Goal: Information Seeking & Learning: Learn about a topic

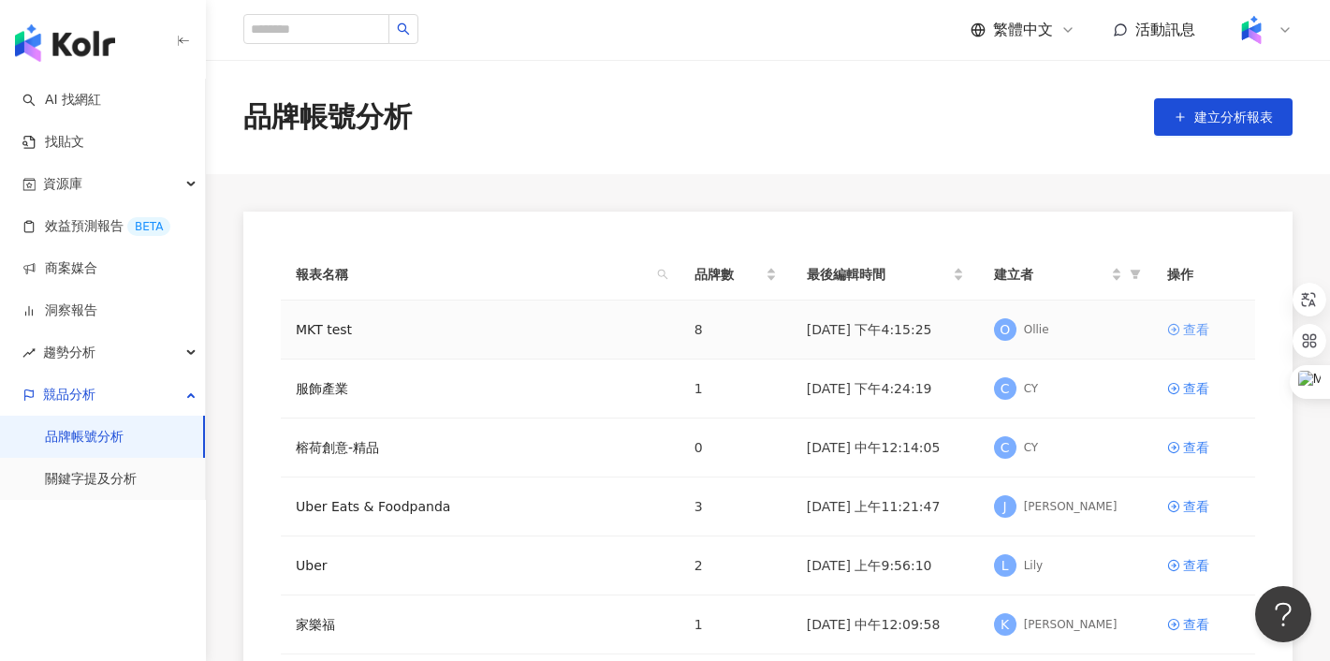
click at [1198, 328] on div "查看" at bounding box center [1196, 329] width 26 height 21
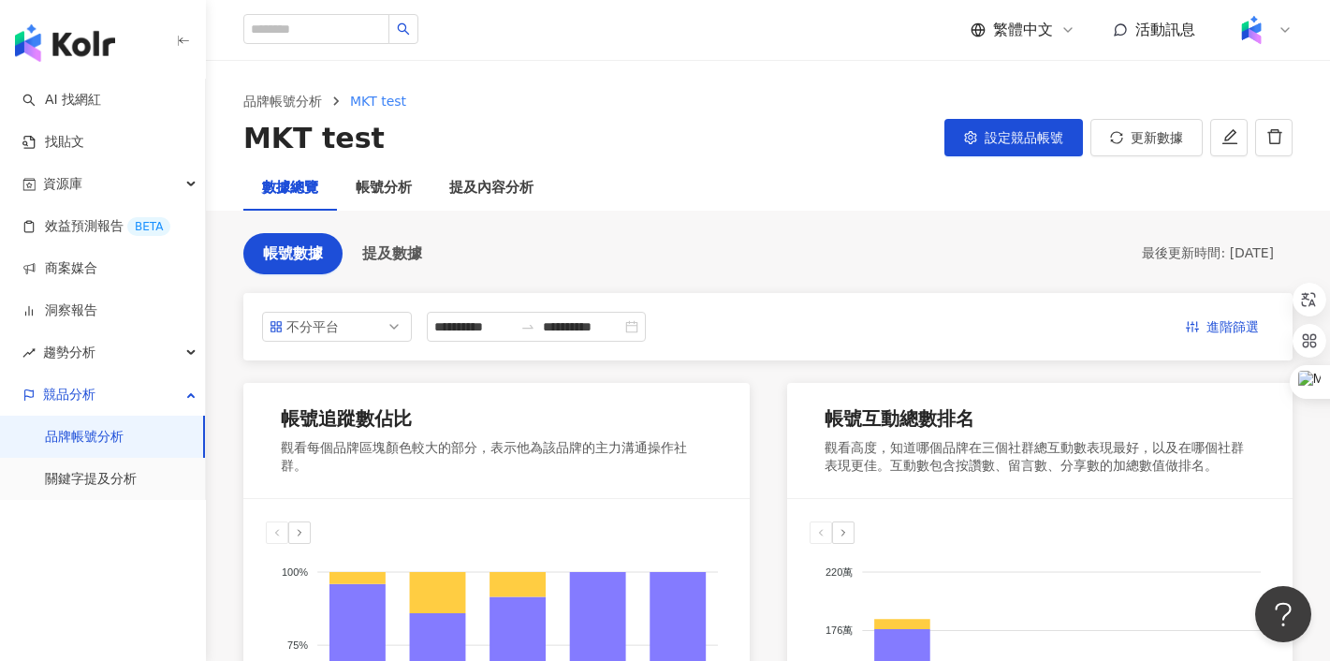
click at [96, 441] on link "品牌帳號分析" at bounding box center [84, 437] width 79 height 19
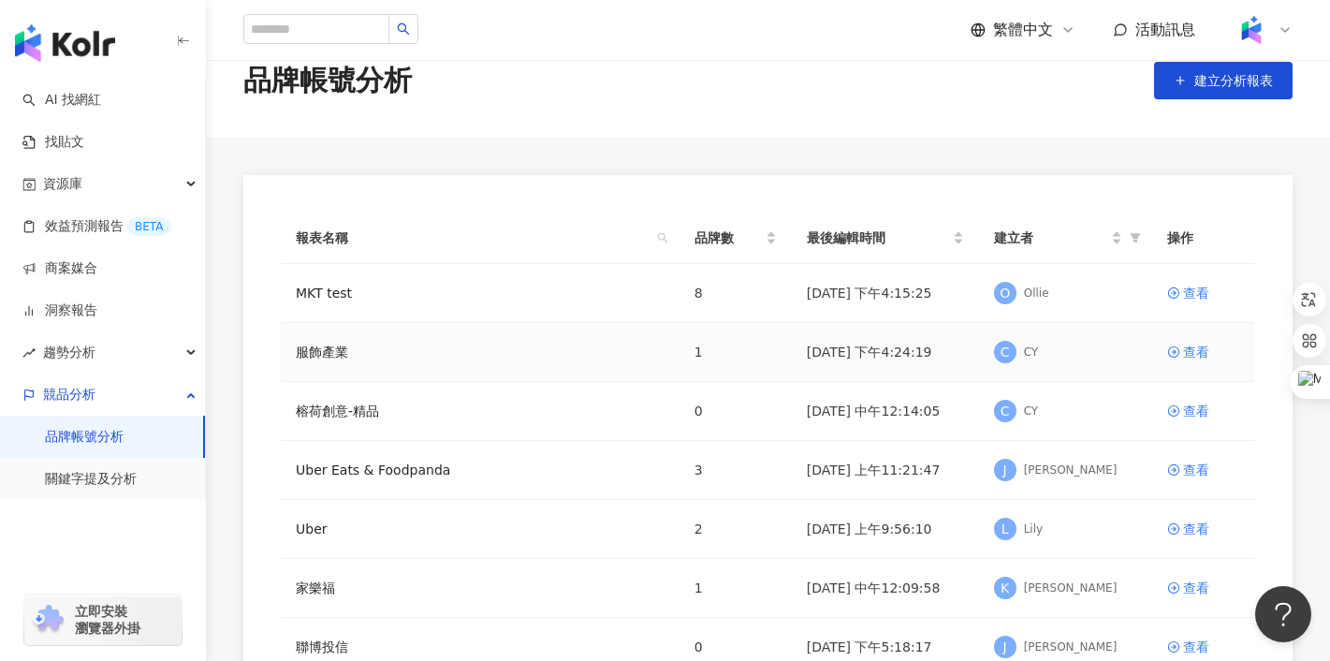
scroll to position [40, 0]
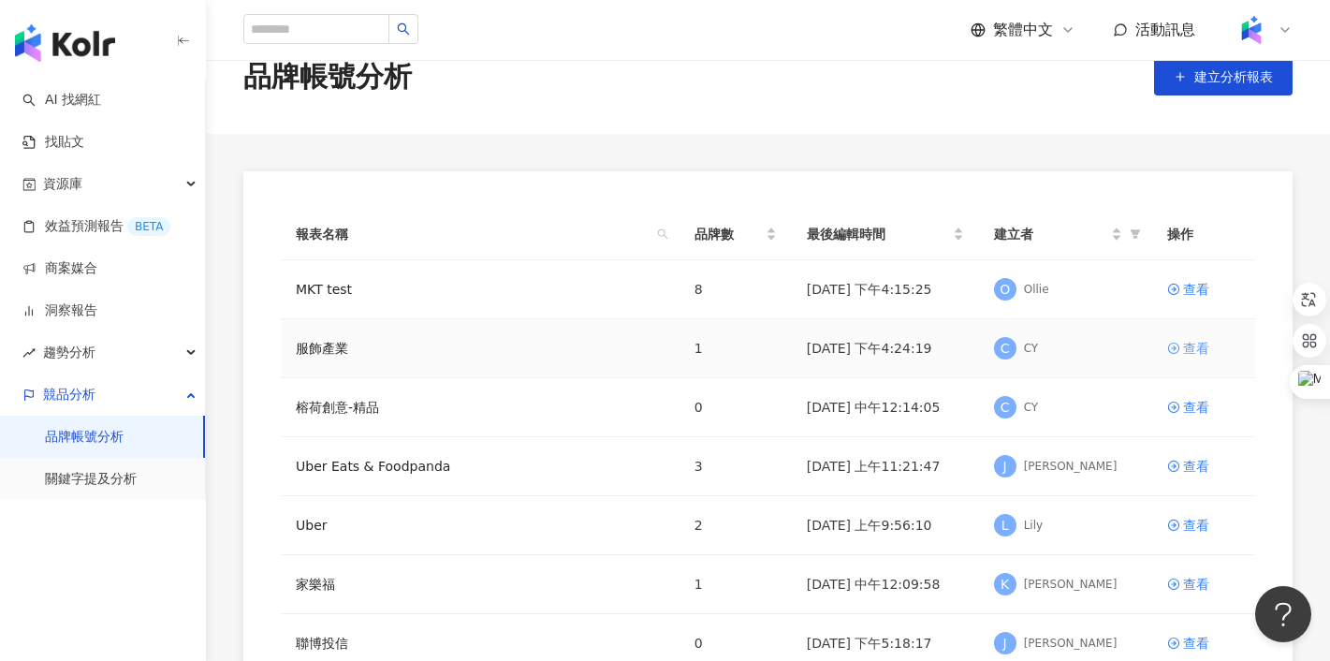
click at [1189, 349] on div "查看" at bounding box center [1196, 348] width 26 height 21
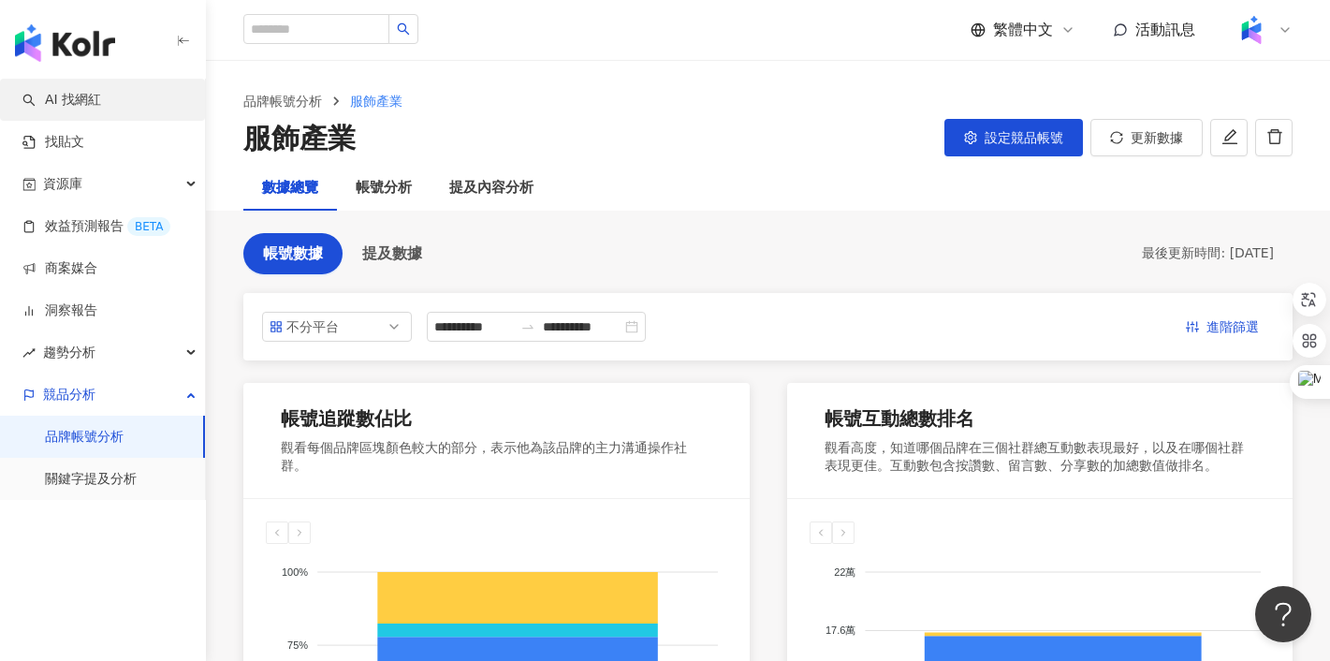
click at [87, 98] on link "AI 找網紅" at bounding box center [61, 100] width 79 height 19
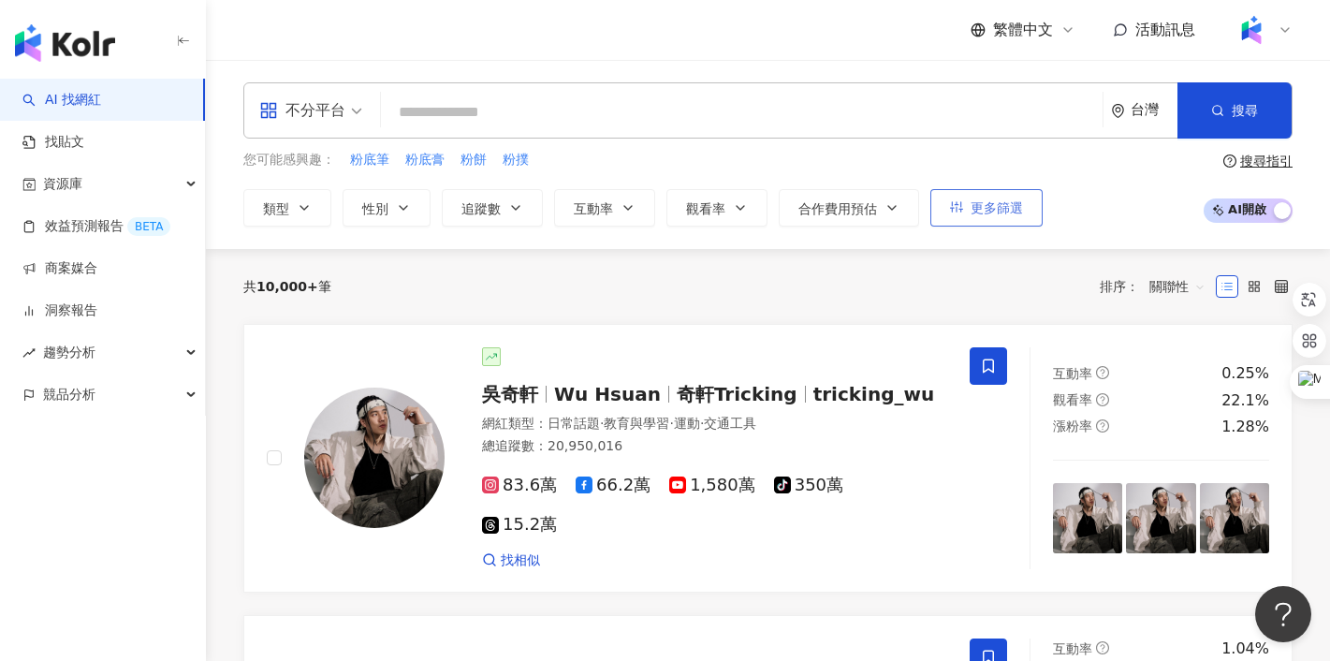
click at [969, 213] on button "更多篩選" at bounding box center [987, 207] width 112 height 37
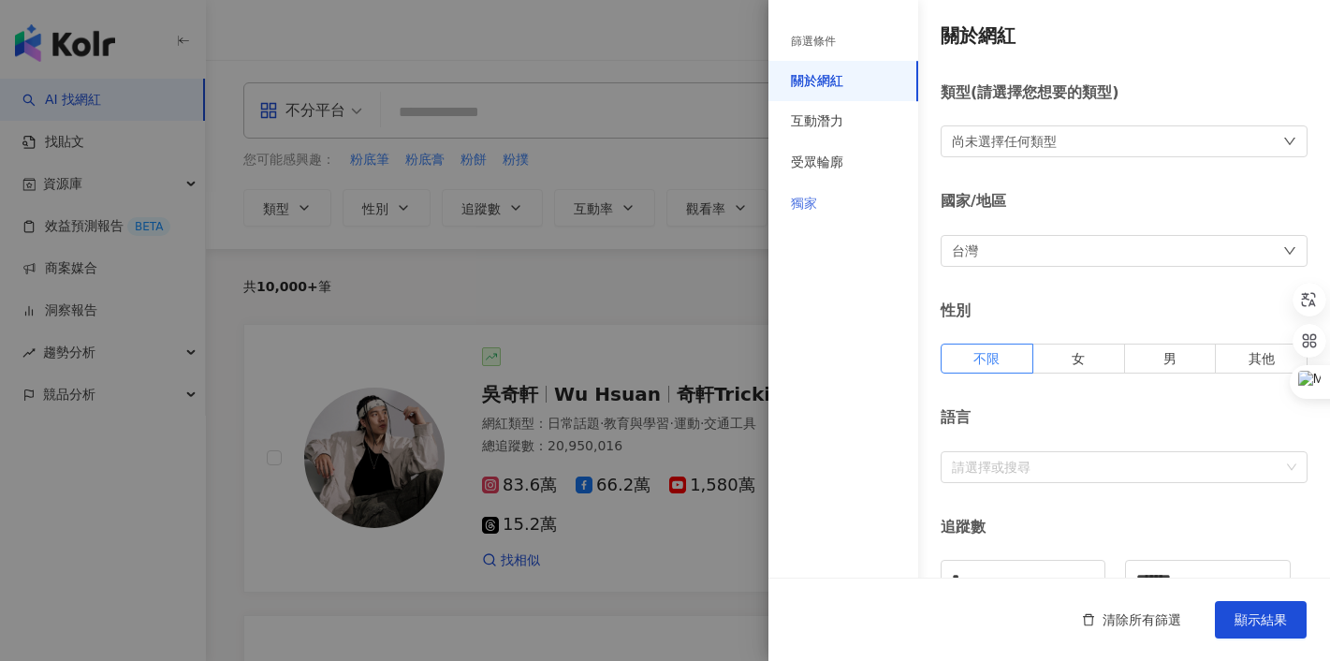
click at [822, 204] on div "獨家" at bounding box center [844, 203] width 150 height 41
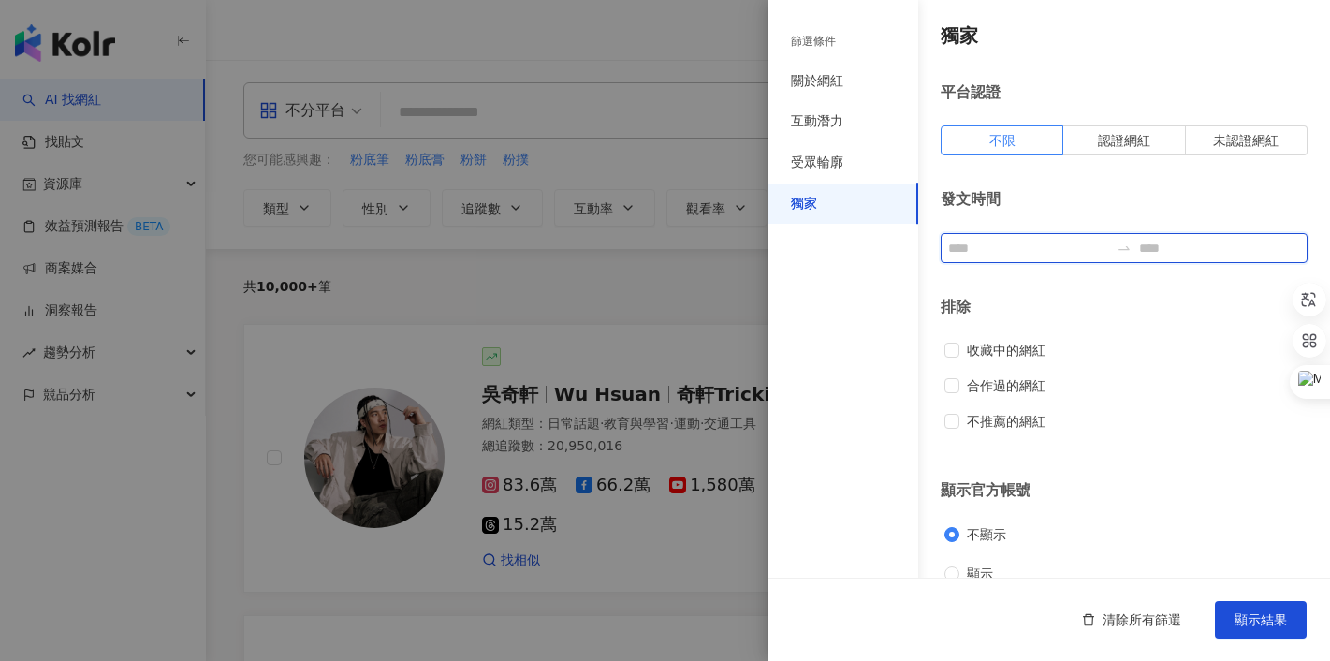
click at [1031, 247] on input at bounding box center [1028, 248] width 161 height 21
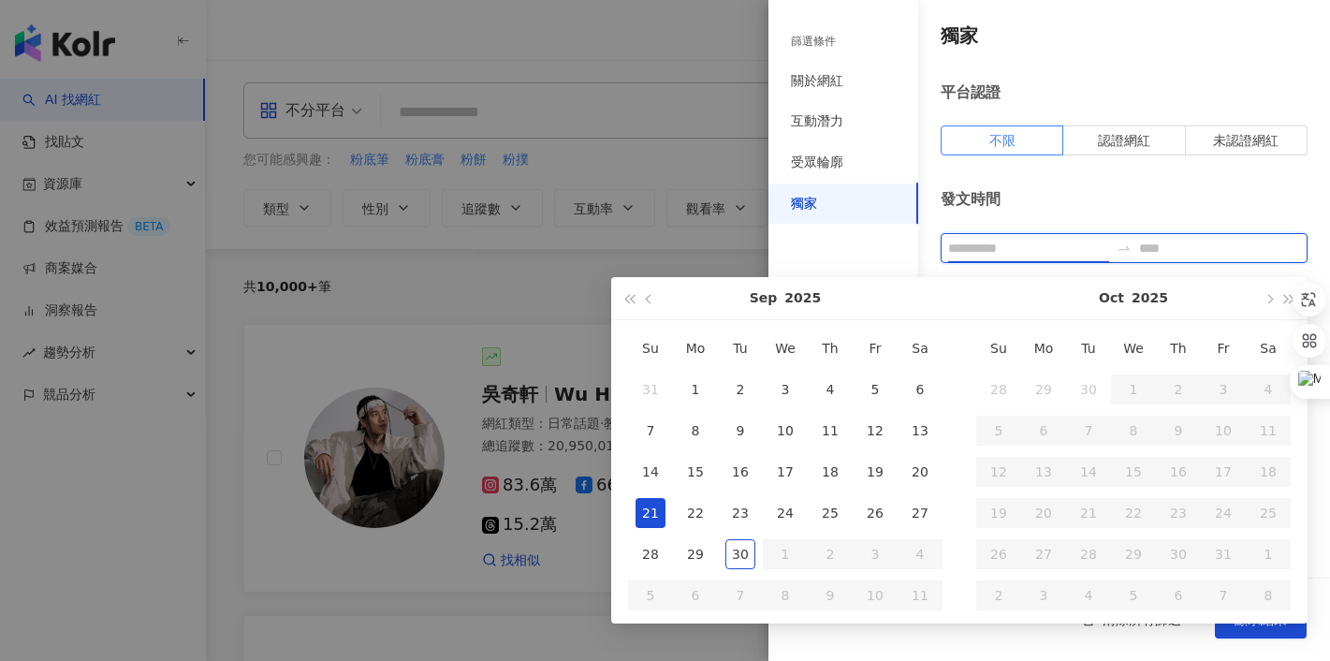
type input "**********"
